Goal: Find specific page/section: Find specific page/section

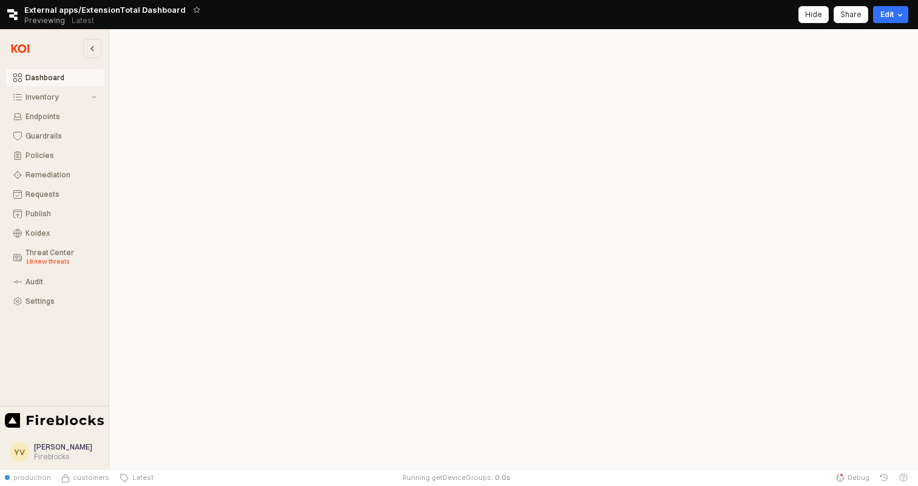
click at [820, 15] on div "Hide" at bounding box center [813, 15] width 17 height 16
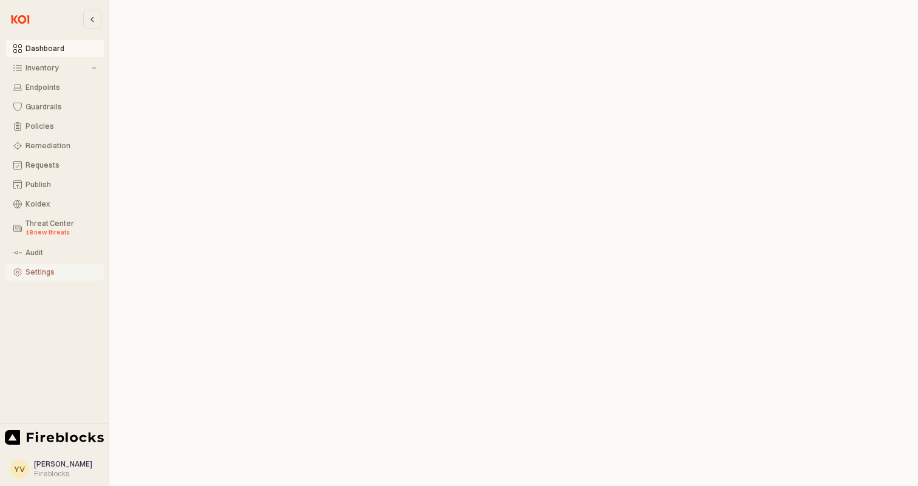
click at [47, 272] on div "Settings" at bounding box center [60, 272] width 71 height 8
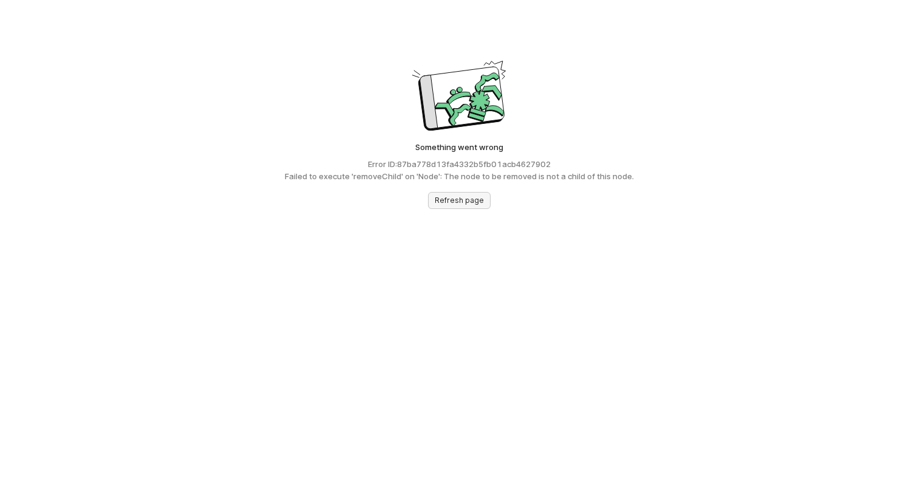
click at [457, 205] on p "Refresh page" at bounding box center [459, 200] width 49 height 10
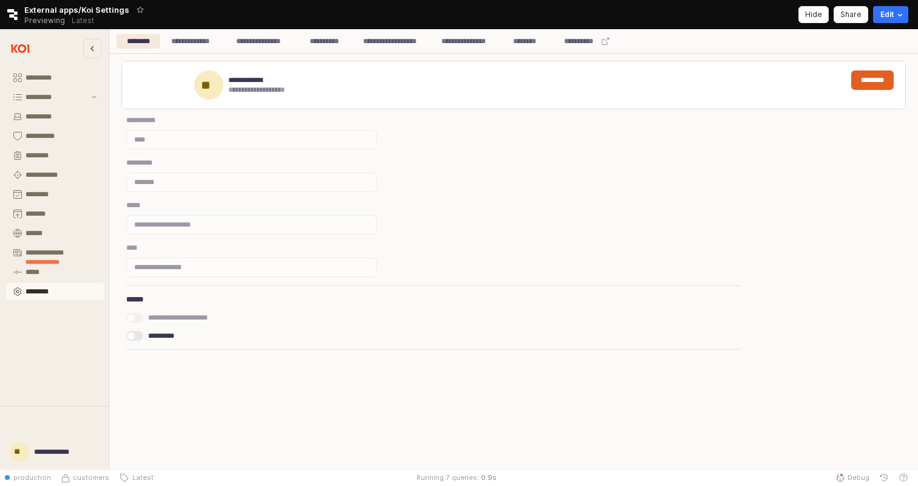
click at [814, 18] on div "Hide" at bounding box center [813, 15] width 17 height 16
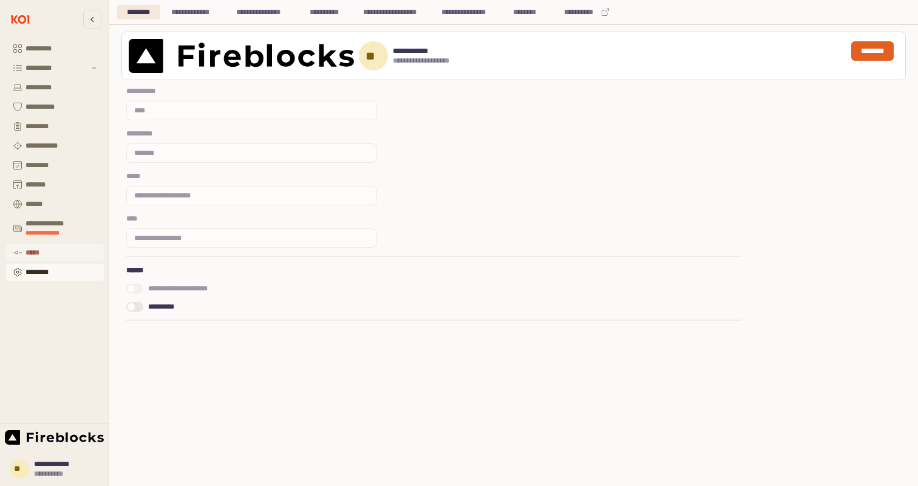
click at [43, 251] on div "*****" at bounding box center [60, 252] width 71 height 8
click at [51, 68] on div "*********" at bounding box center [57, 68] width 64 height 8
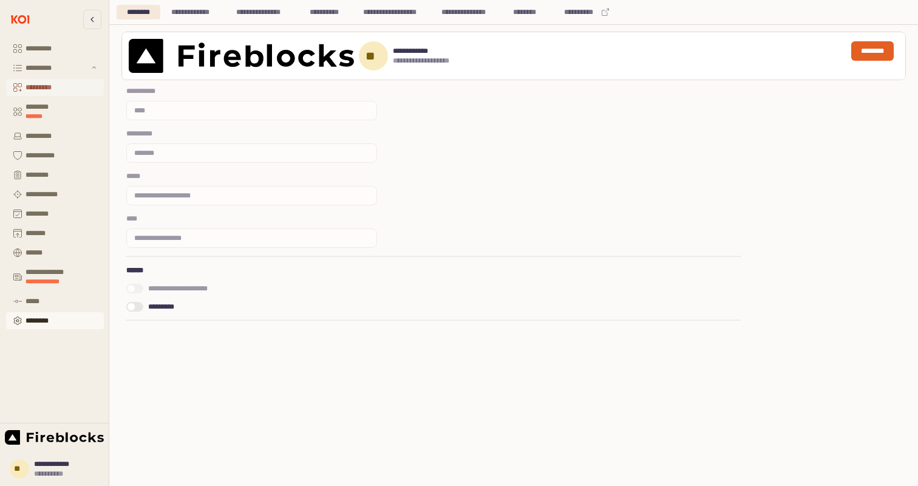
click at [50, 81] on button "*********" at bounding box center [55, 87] width 98 height 17
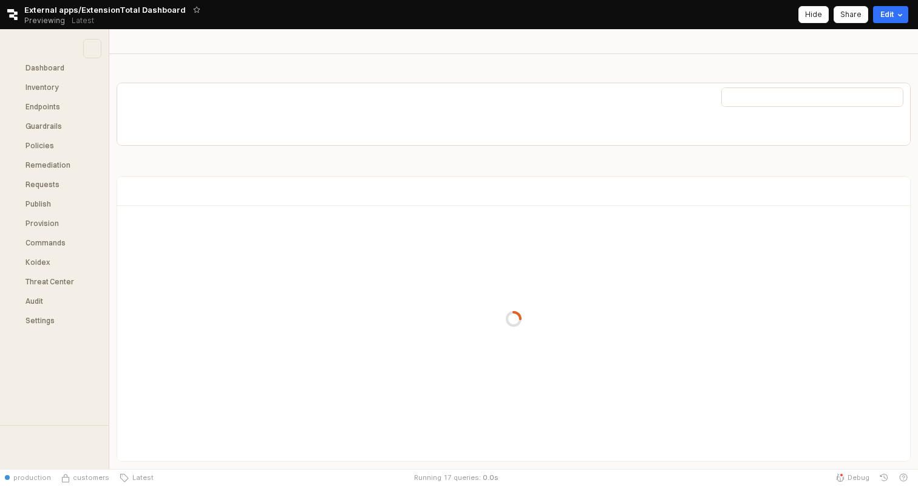
click at [820, 16] on div "Hide" at bounding box center [813, 15] width 17 height 16
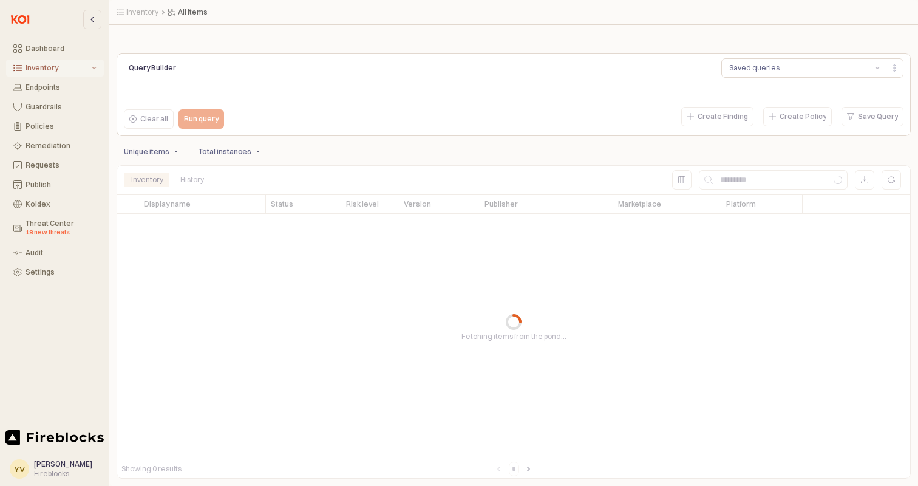
click at [49, 70] on div "Inventory" at bounding box center [57, 68] width 64 height 8
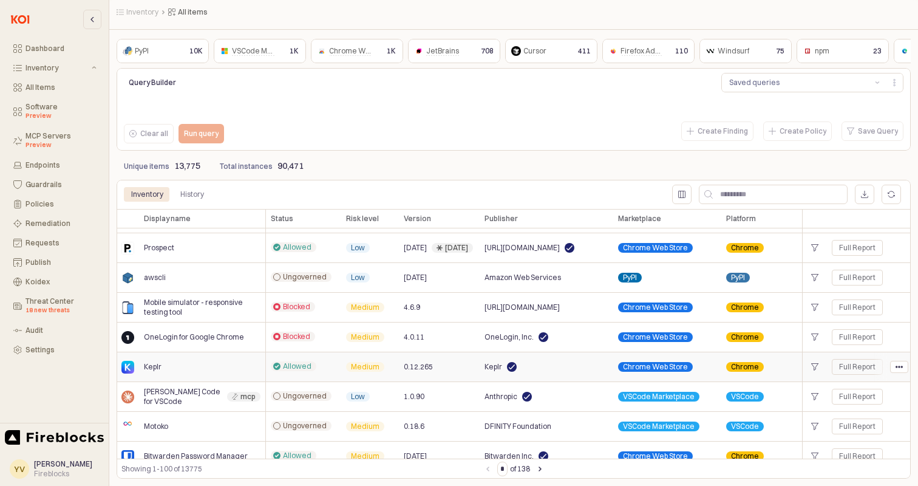
scroll to position [143, 0]
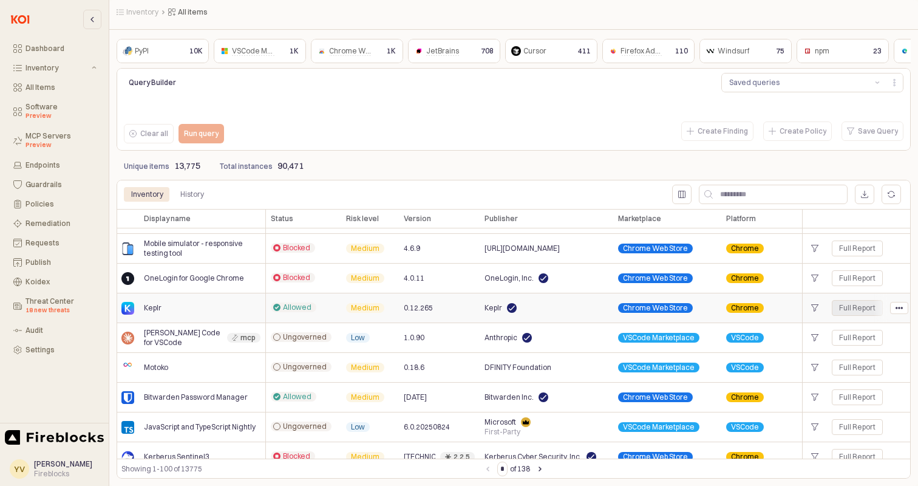
click at [855, 307] on div "Full Report" at bounding box center [857, 308] width 36 height 10
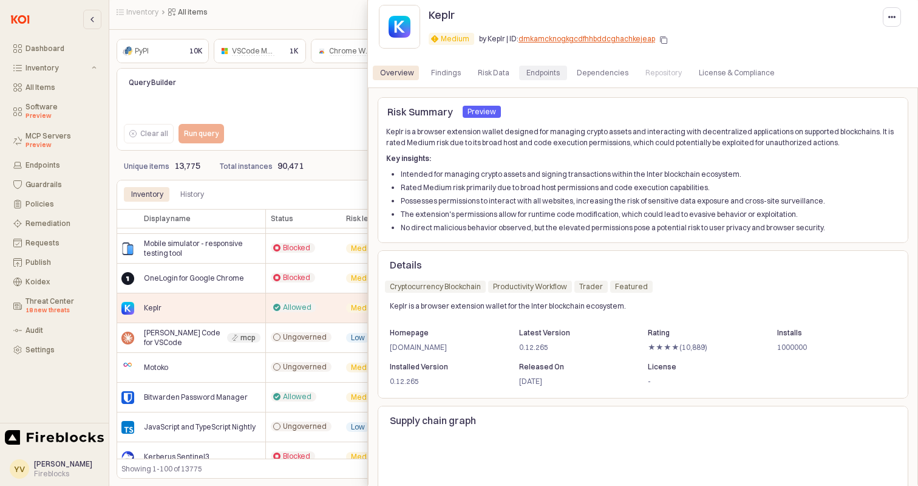
click at [528, 76] on div "Endpoints" at bounding box center [542, 73] width 33 height 15
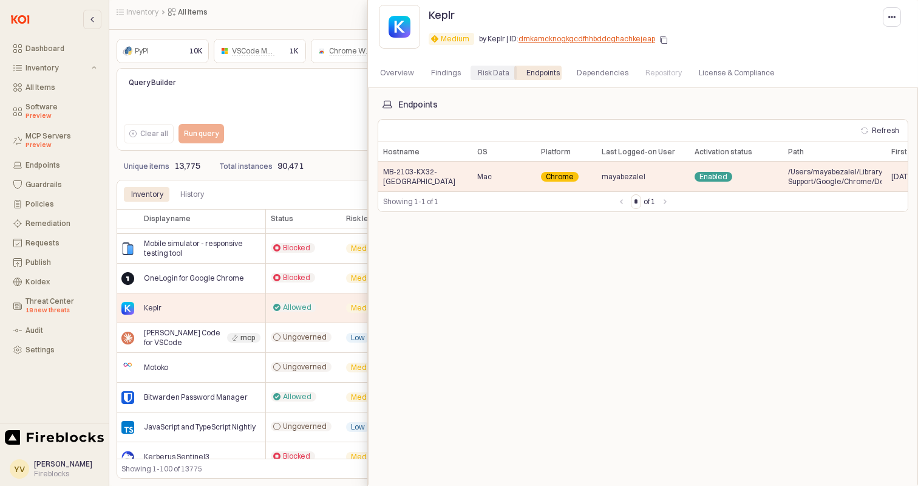
click at [495, 72] on div "Risk Data" at bounding box center [494, 73] width 32 height 15
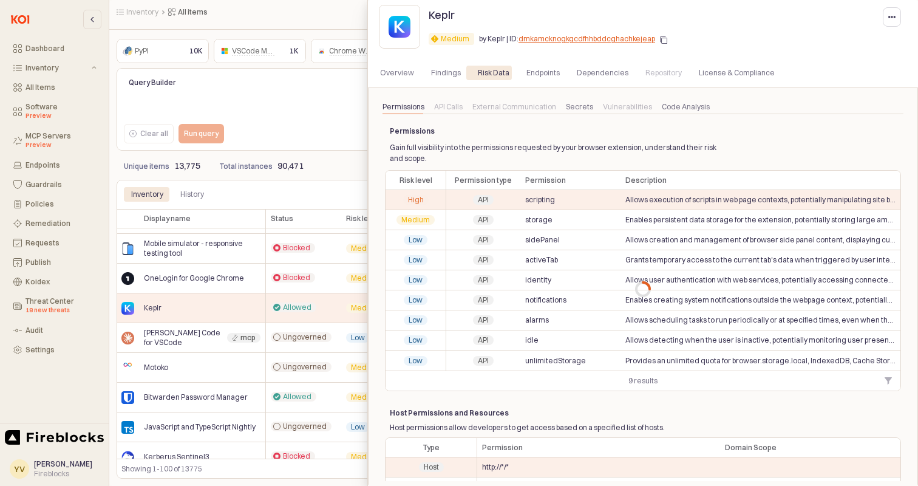
click at [579, 106] on div at bounding box center [643, 289] width 531 height 384
click at [577, 110] on div at bounding box center [643, 289] width 531 height 384
click at [306, 189] on div at bounding box center [459, 243] width 918 height 486
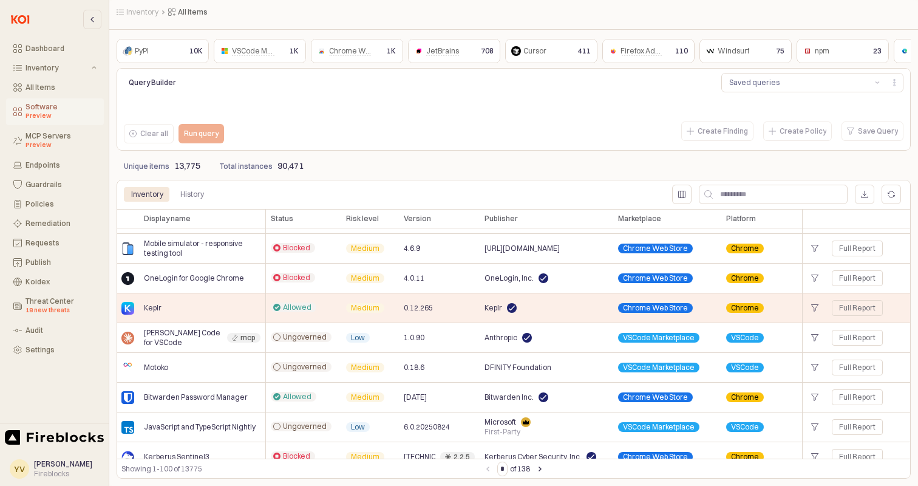
click at [44, 115] on div "Preview" at bounding box center [60, 116] width 71 height 10
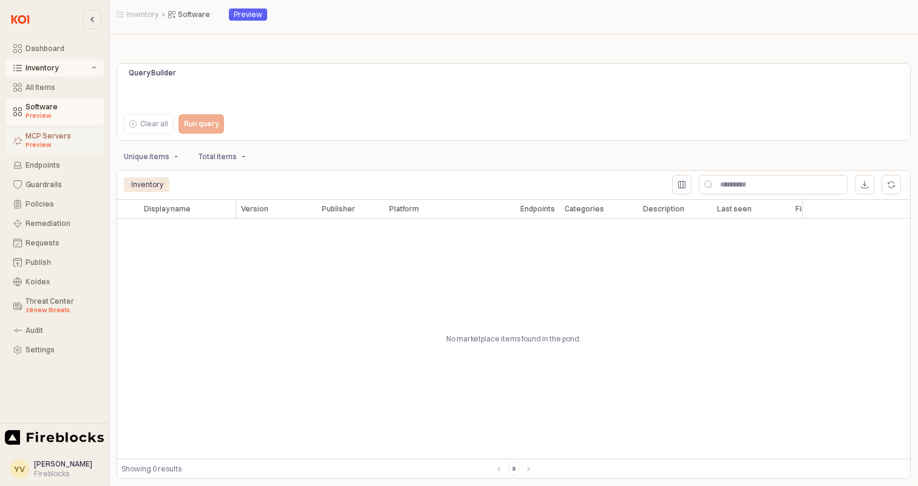
click at [60, 139] on div "MCP Servers Preview" at bounding box center [60, 141] width 71 height 18
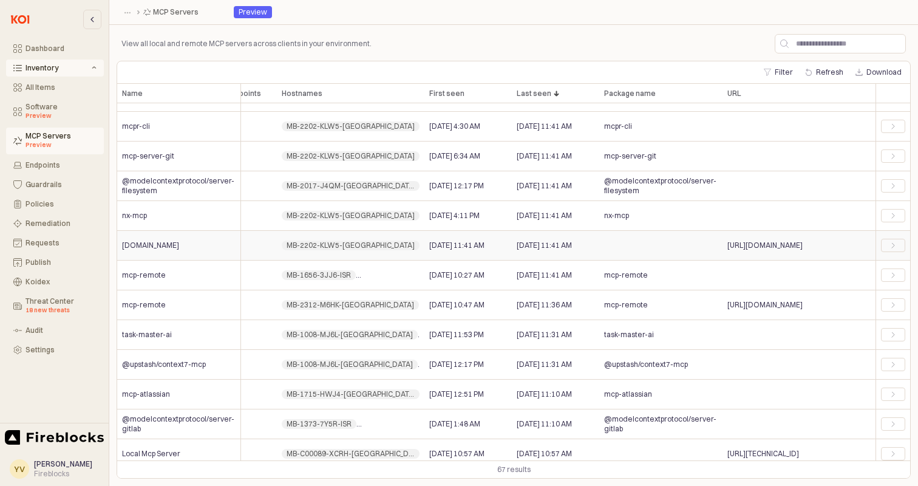
scroll to position [259, 411]
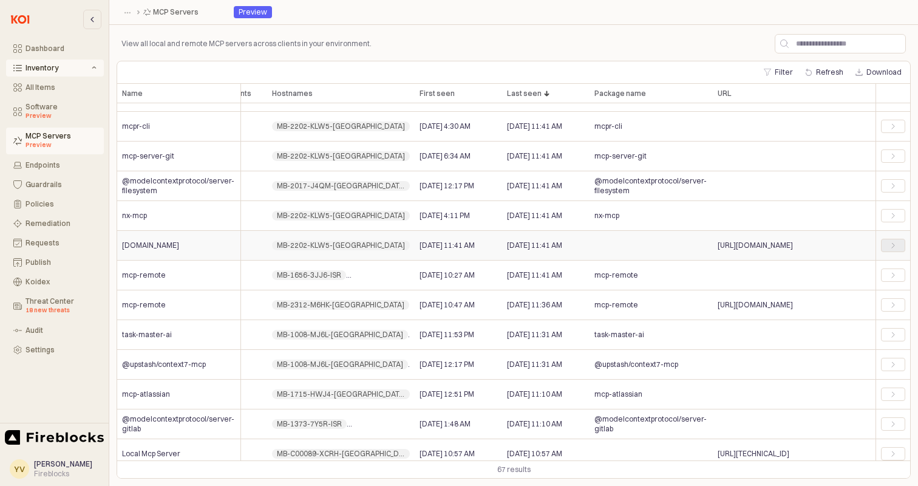
click at [894, 245] on icon "App Frame" at bounding box center [893, 245] width 2 height 5
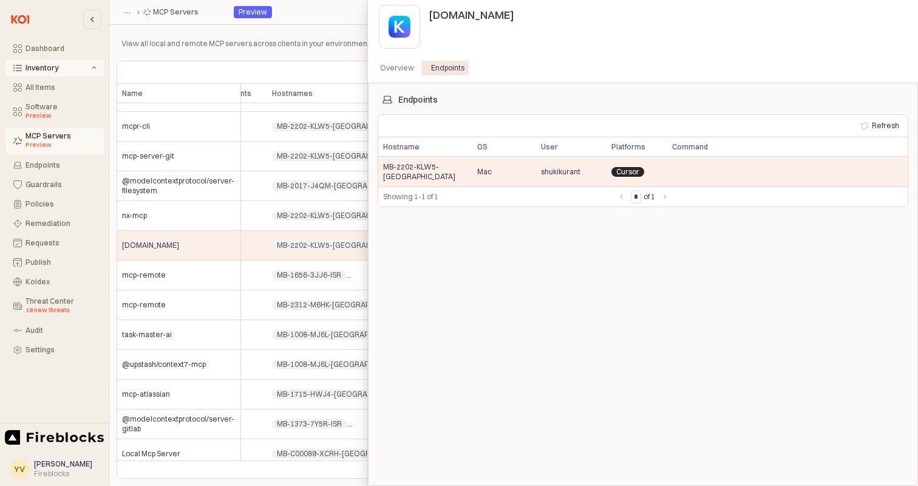
click at [329, 256] on div at bounding box center [459, 243] width 918 height 486
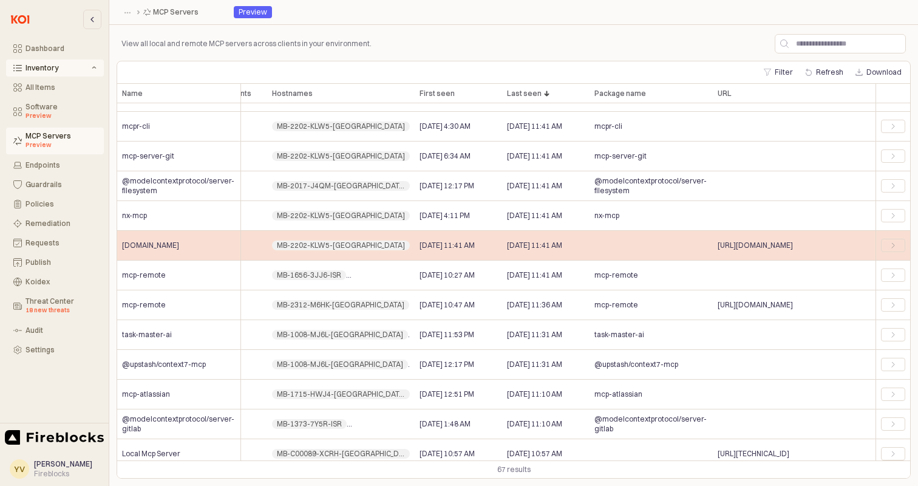
scroll to position [259, 0]
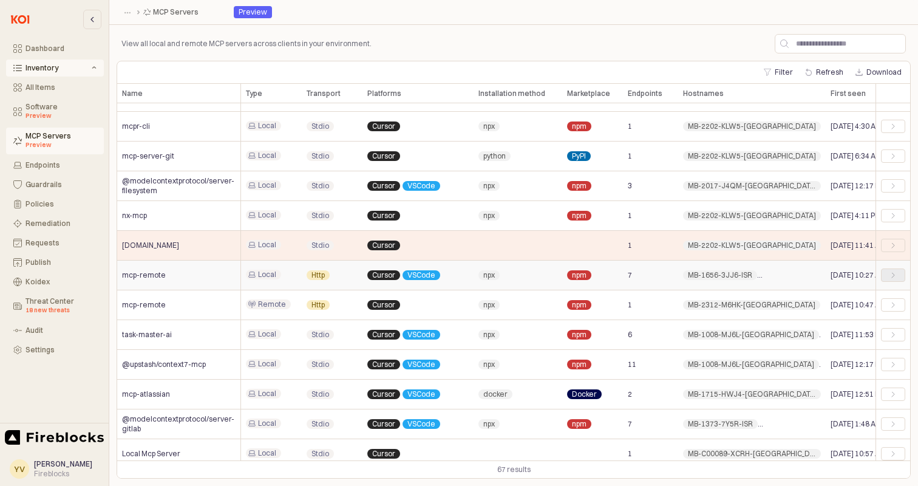
click at [889, 276] on icon "App Frame" at bounding box center [892, 274] width 7 height 7
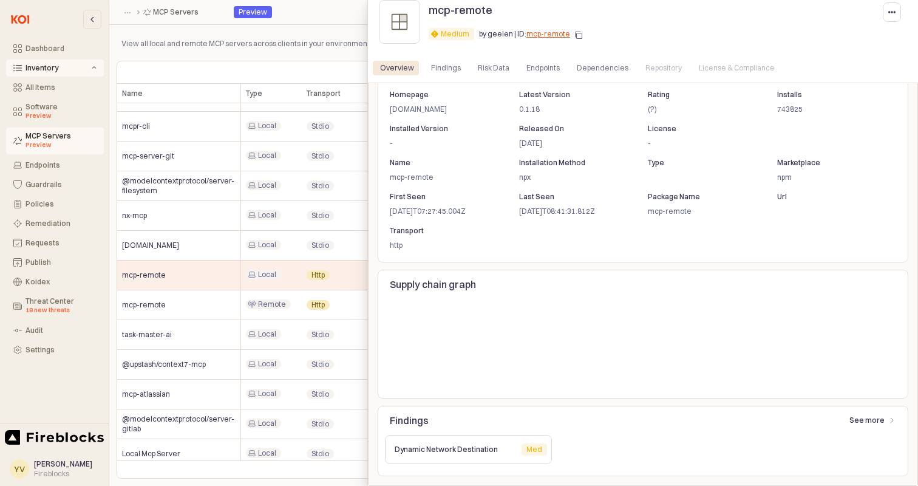
scroll to position [0, 0]
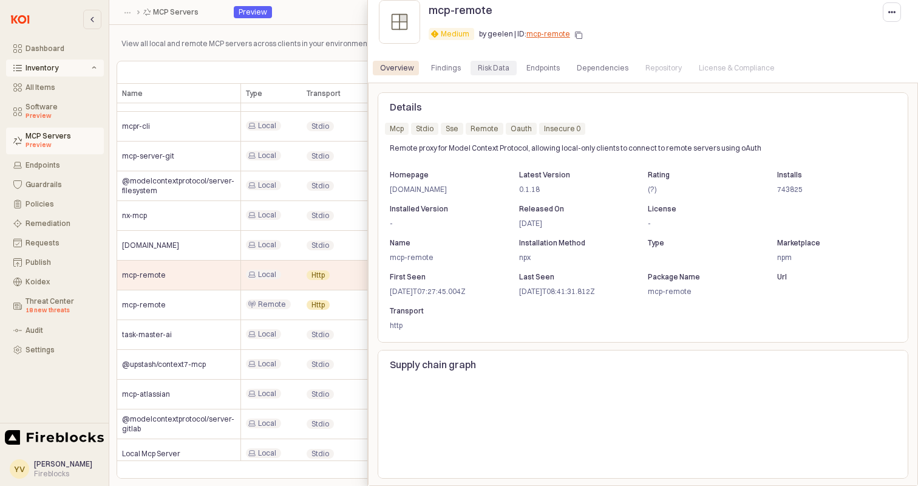
click at [478, 70] on div "Risk Data" at bounding box center [494, 68] width 32 height 15
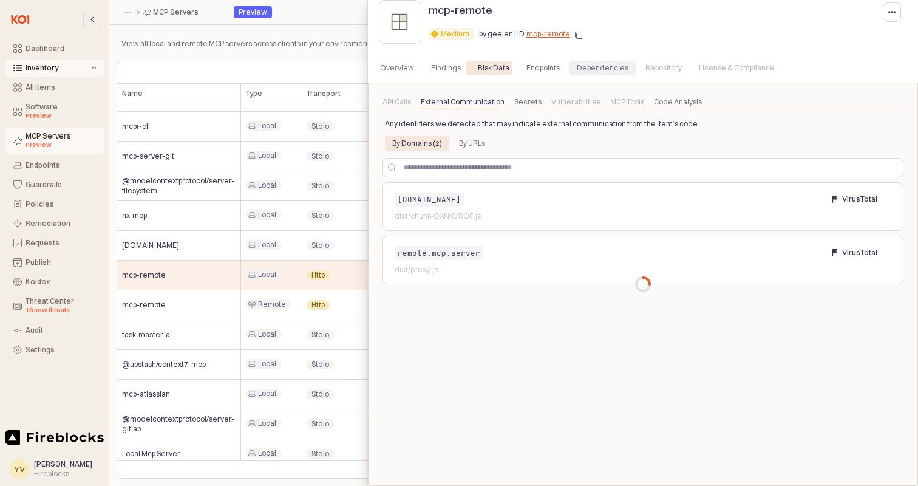
click at [591, 69] on div "Dependencies" at bounding box center [603, 68] width 52 height 15
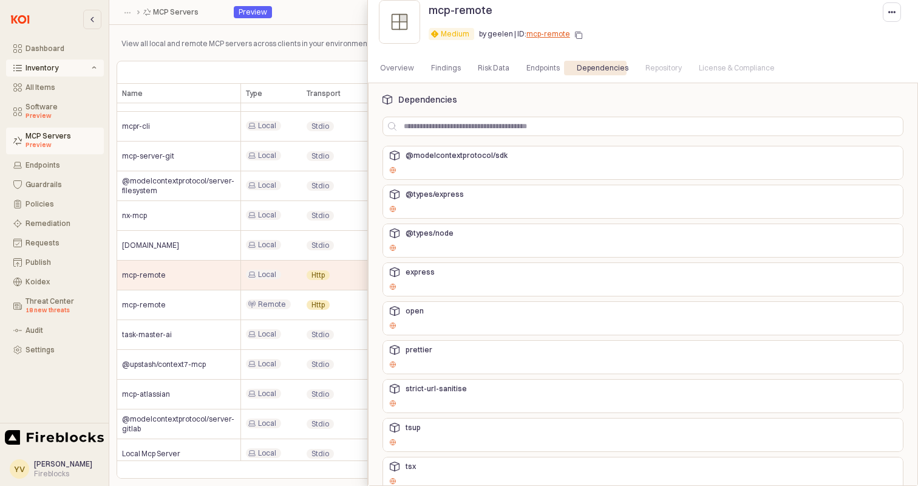
click at [259, 195] on div at bounding box center [459, 243] width 918 height 486
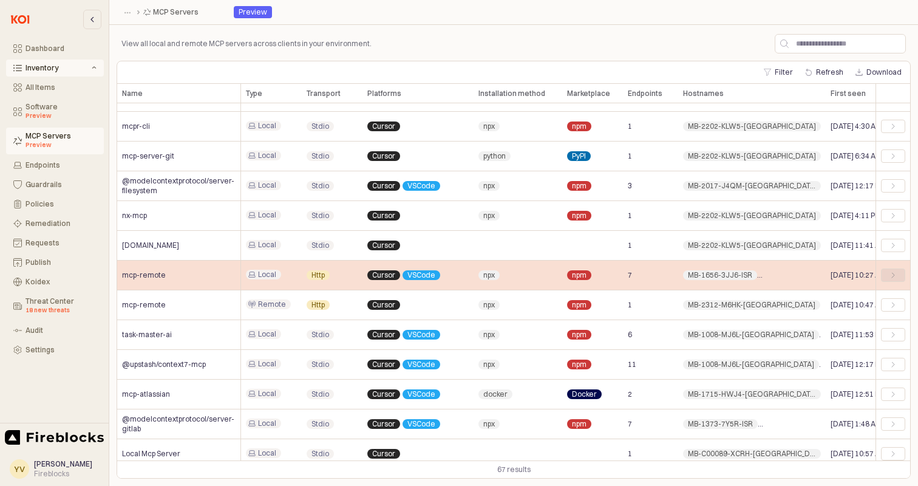
click at [889, 276] on div "App Frame" at bounding box center [893, 274] width 12 height 7
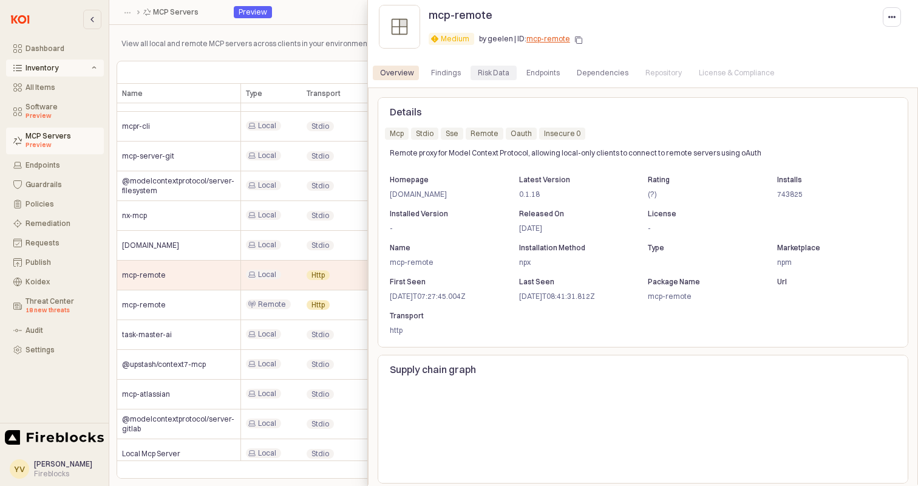
click at [501, 72] on div "Risk Data" at bounding box center [494, 73] width 32 height 15
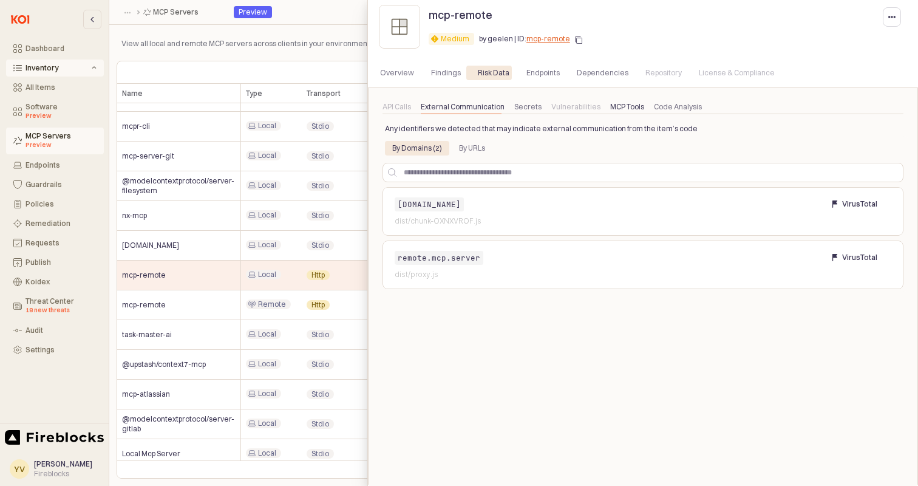
click at [627, 107] on div "MCP Tools" at bounding box center [627, 107] width 34 height 15
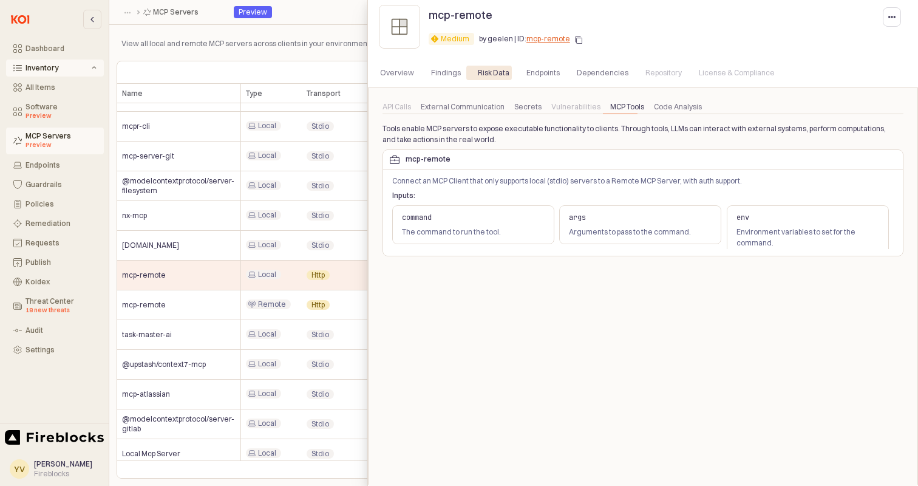
click at [314, 258] on div at bounding box center [459, 243] width 918 height 486
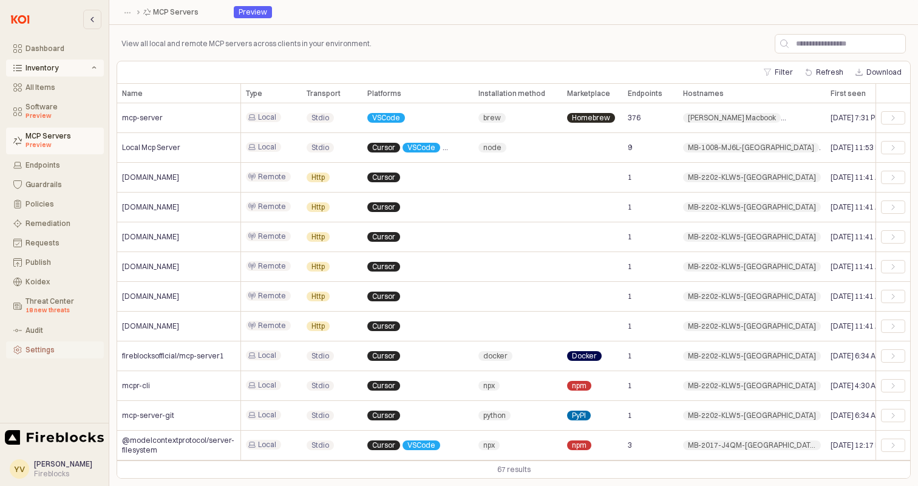
click at [480, 169] on div "Dashboard Inventory All Items Software Preview MCP Servers Preview Endpoints Gu…" at bounding box center [459, 243] width 918 height 486
click at [90, 24] on div "button" at bounding box center [92, 19] width 7 height 18
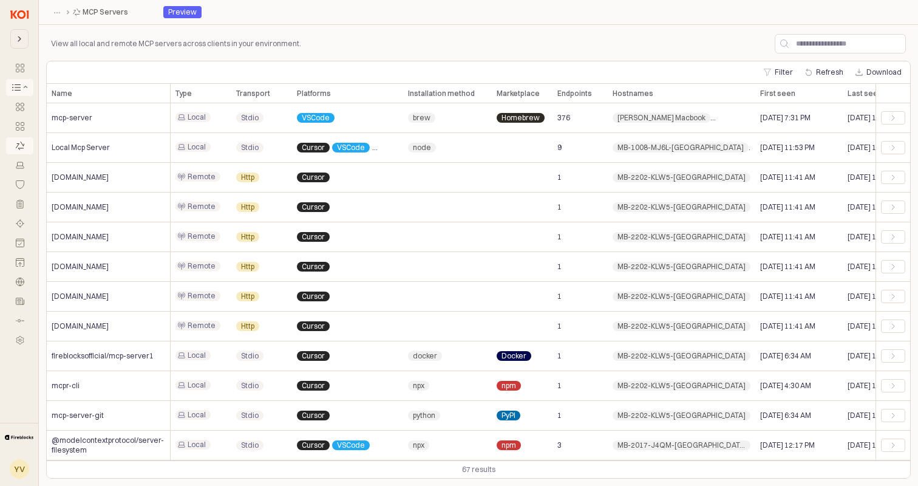
click at [75, 20] on div "Inventory MCP Servers MCP Servers" at bounding box center [102, 12] width 112 height 17
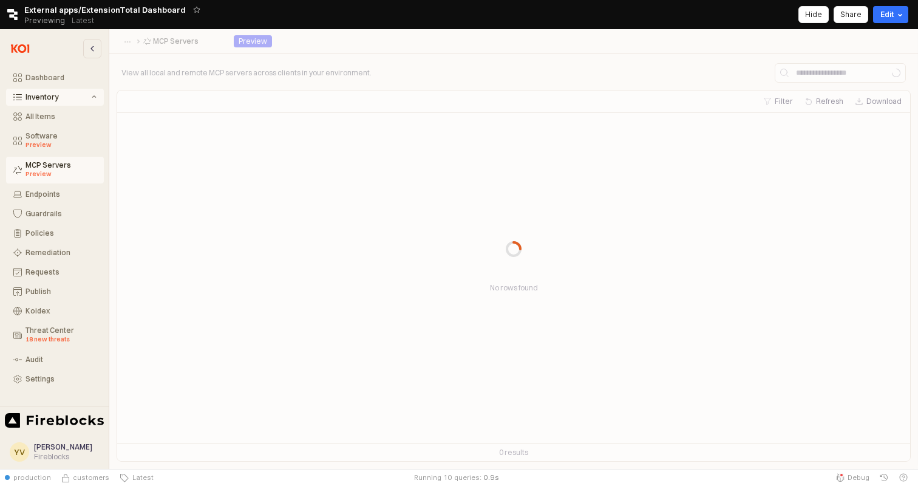
click at [10, 15] on icon "Retool logo" at bounding box center [12, 14] width 10 height 11
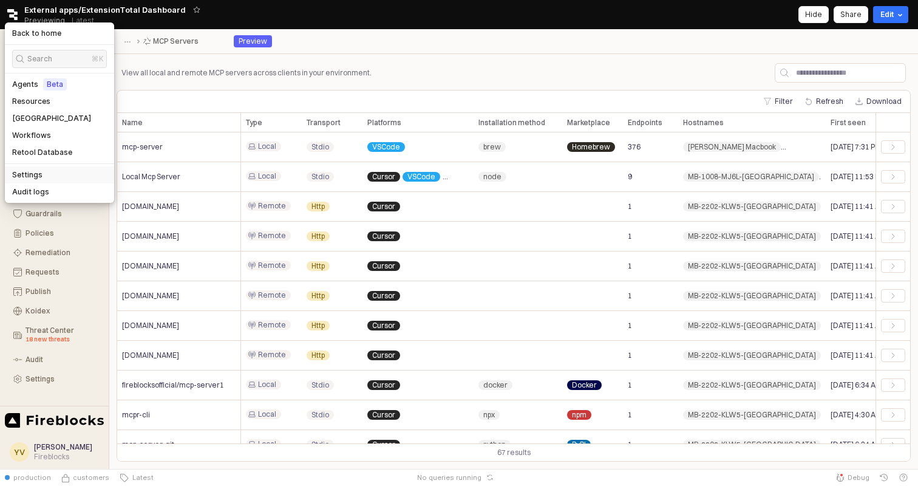
click at [56, 174] on div "Settings" at bounding box center [59, 175] width 95 height 10
